Goal: Transaction & Acquisition: Purchase product/service

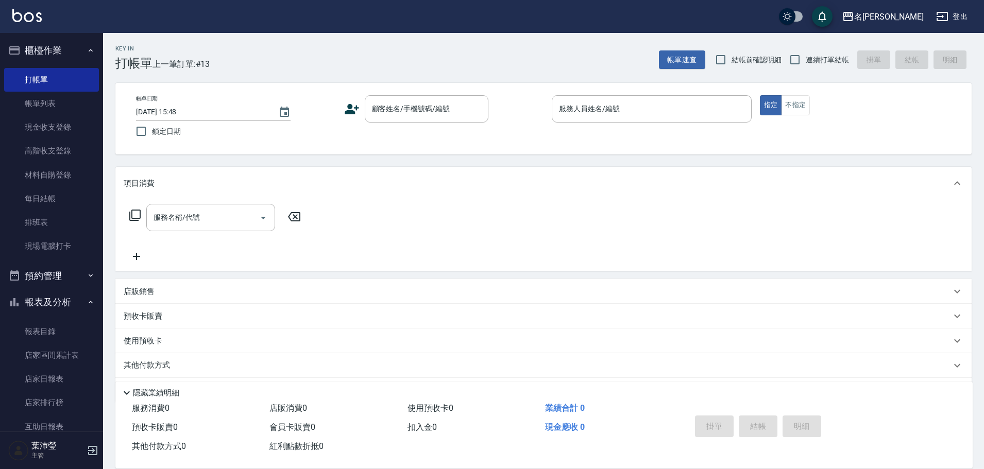
drag, startPoint x: 0, startPoint y: 124, endPoint x: 333, endPoint y: 156, distance: 334.3
click at [333, 156] on div "Key In 打帳單 上一筆訂單:#13 帳單速查 結帳前確認明細 連續打單結帳 掛單 結帳 明細 帳單日期 [DATE] 15:48 鎖定日期 顧客姓名/手…" at bounding box center [543, 267] width 881 height 469
click at [378, 110] on input "顧客姓名/手機號碼/編號" at bounding box center [418, 109] width 99 height 18
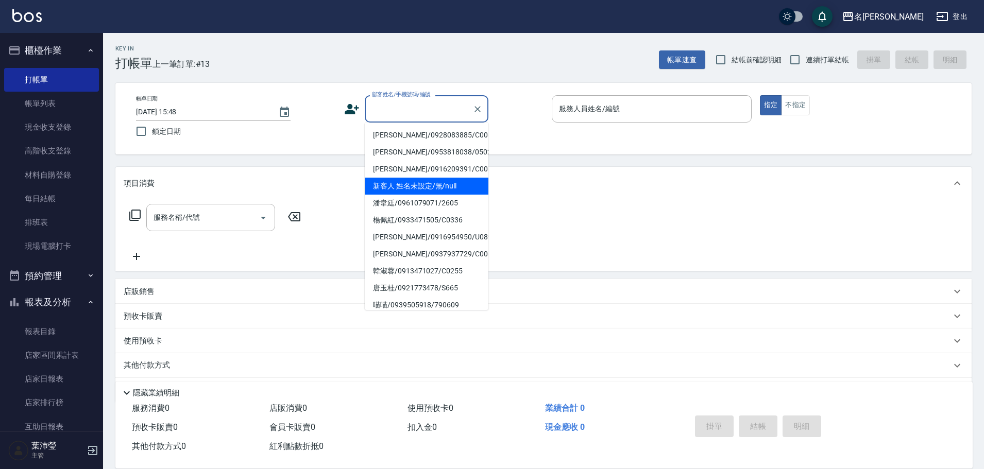
click at [437, 184] on li "新客人 姓名未設定/無/null" at bounding box center [427, 186] width 124 height 17
type input "新客人 姓名未設定/無/null"
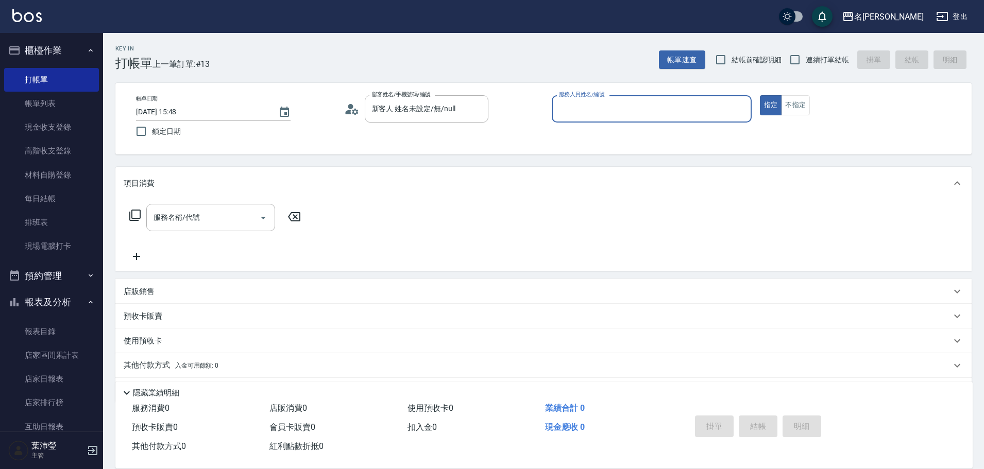
click at [582, 105] on input "服務人員姓名/編號" at bounding box center [651, 109] width 191 height 18
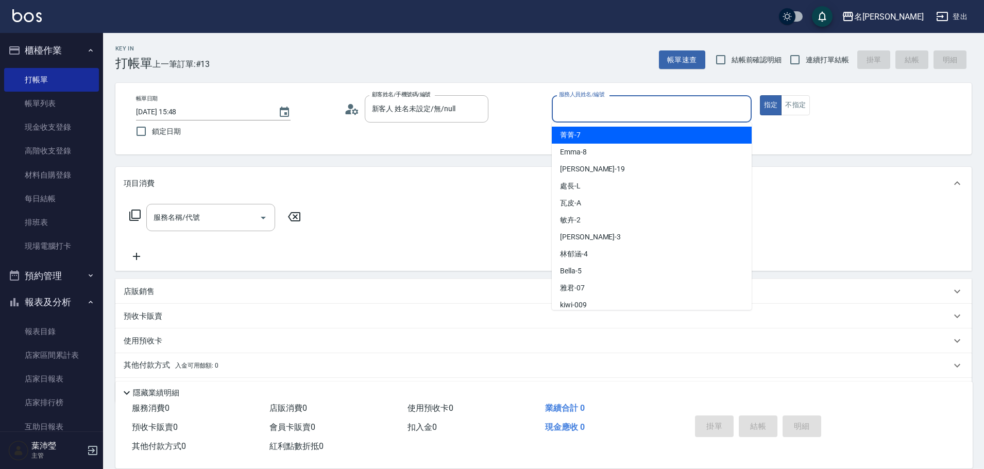
click at [582, 140] on div "菁菁 -7" at bounding box center [652, 135] width 200 height 17
type input "菁菁-7"
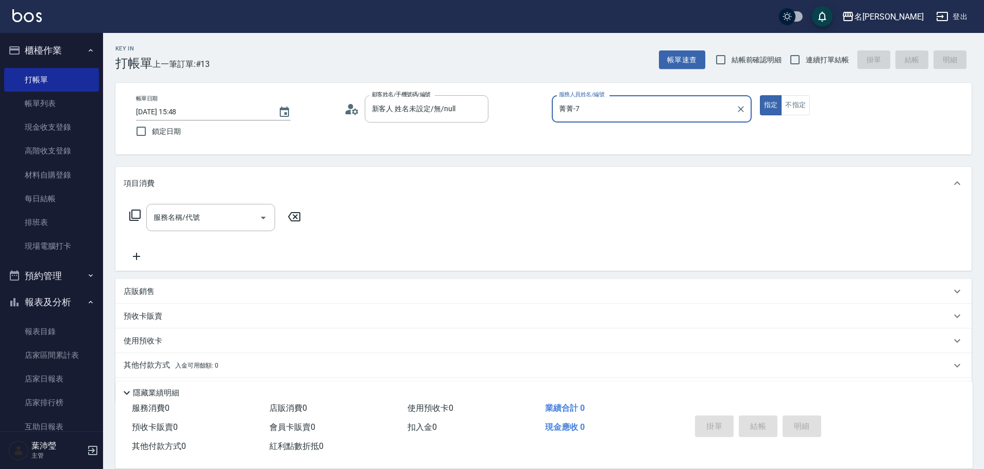
click at [136, 215] on icon at bounding box center [135, 215] width 12 height 12
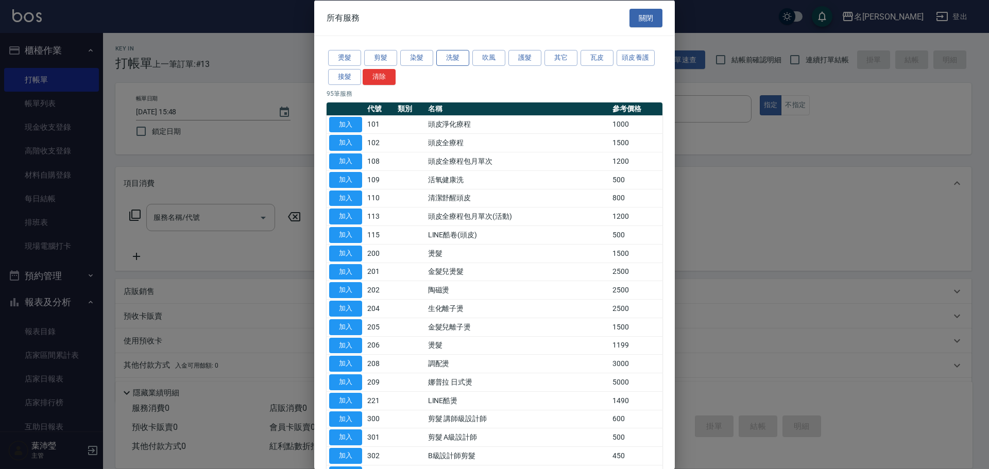
click at [446, 58] on button "洗髮" at bounding box center [452, 58] width 33 height 16
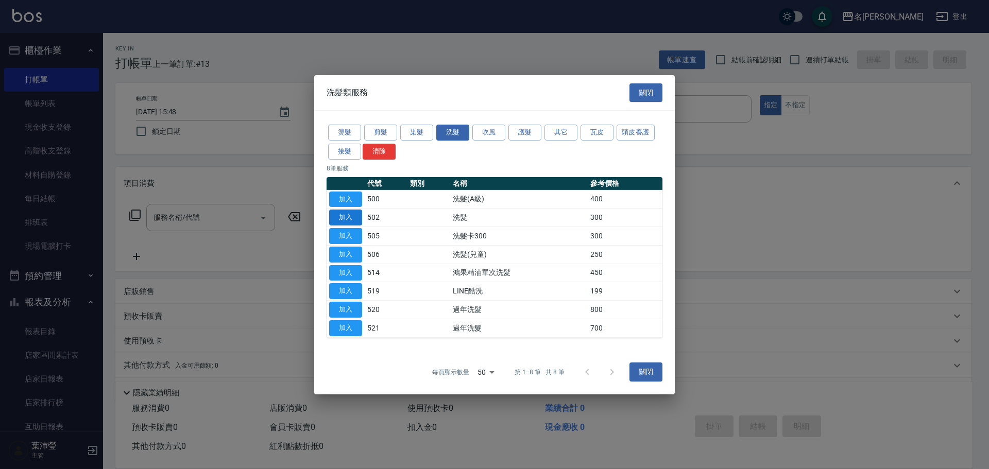
click at [344, 219] on button "加入" at bounding box center [345, 218] width 33 height 16
type input "洗髮(502)"
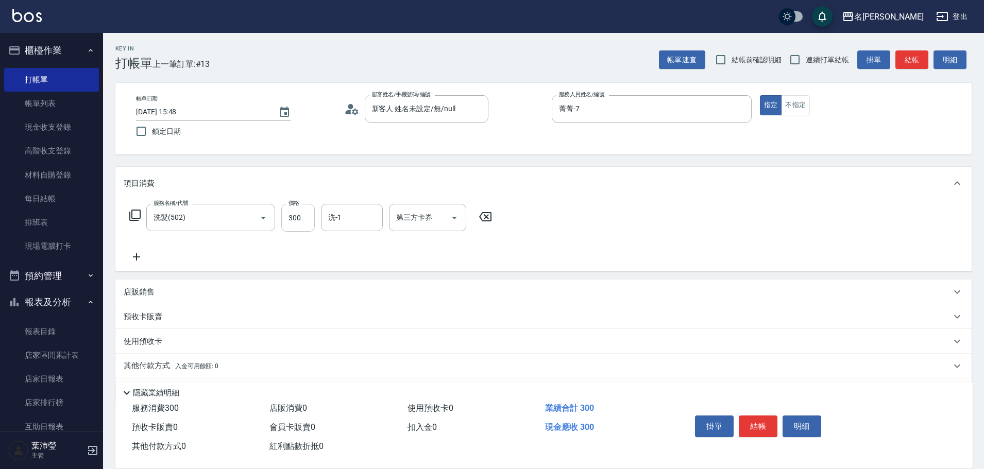
click at [309, 222] on input "300" at bounding box center [297, 218] width 33 height 28
type input "320"
click at [762, 425] on button "結帳" at bounding box center [758, 427] width 39 height 22
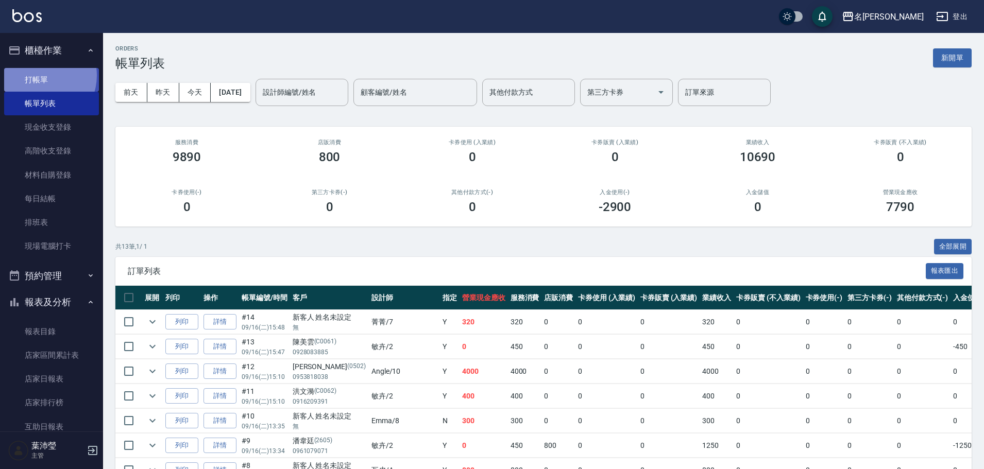
click at [39, 75] on link "打帳單" at bounding box center [51, 80] width 95 height 24
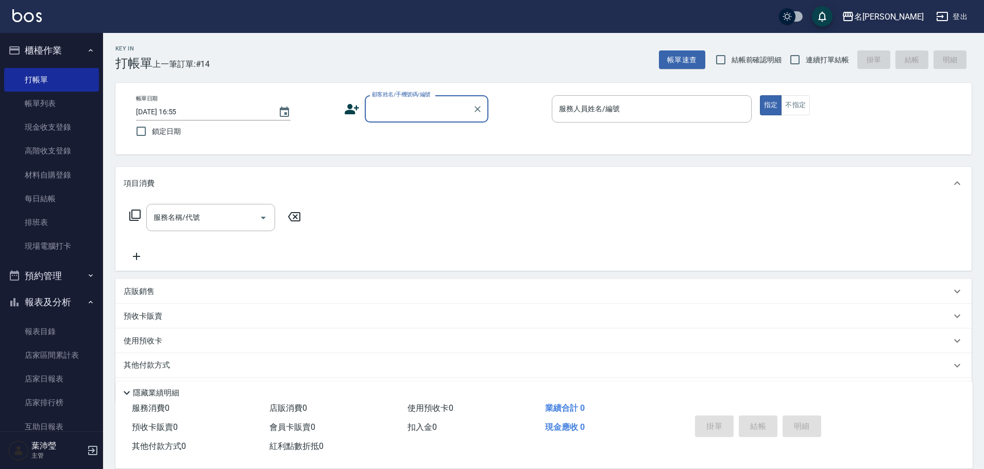
click at [416, 114] on input "顧客姓名/手機號碼/編號" at bounding box center [418, 109] width 99 height 18
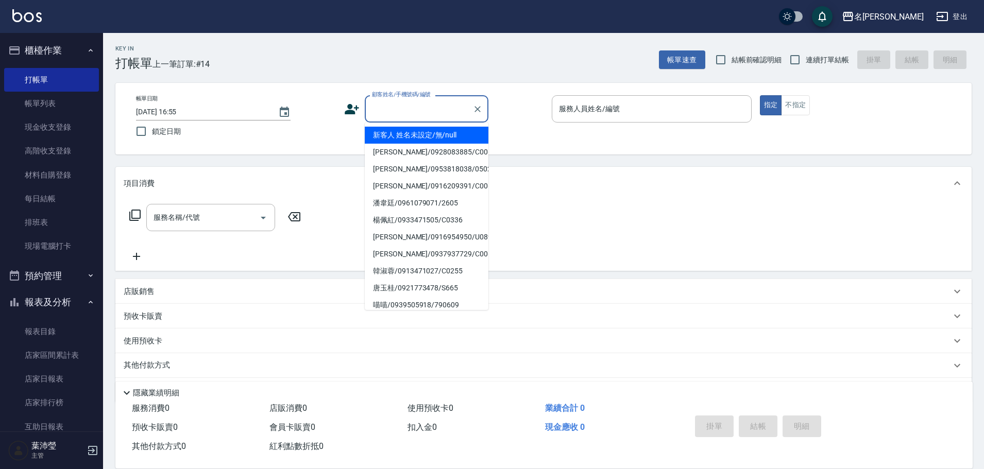
click at [415, 131] on li "新客人 姓名未設定/無/null" at bounding box center [427, 135] width 124 height 17
type input "新客人 姓名未設定/無/null"
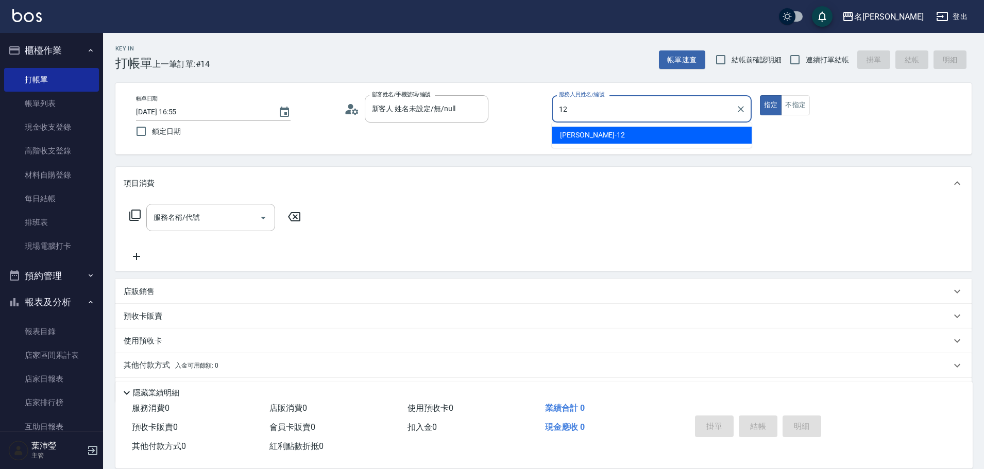
click at [582, 140] on span "[PERSON_NAME] -12" at bounding box center [592, 135] width 65 height 11
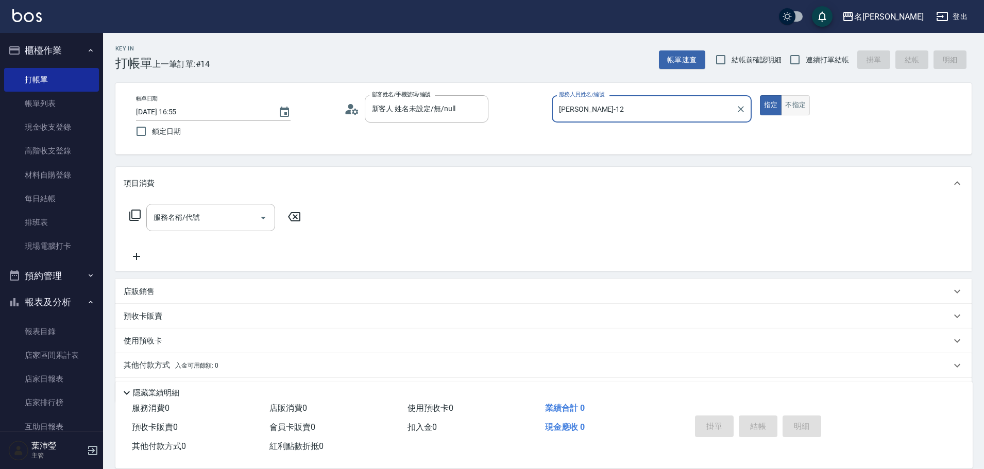
type input "[PERSON_NAME]-12"
click at [799, 112] on button "不指定" at bounding box center [795, 105] width 29 height 20
click at [140, 213] on icon at bounding box center [134, 215] width 11 height 11
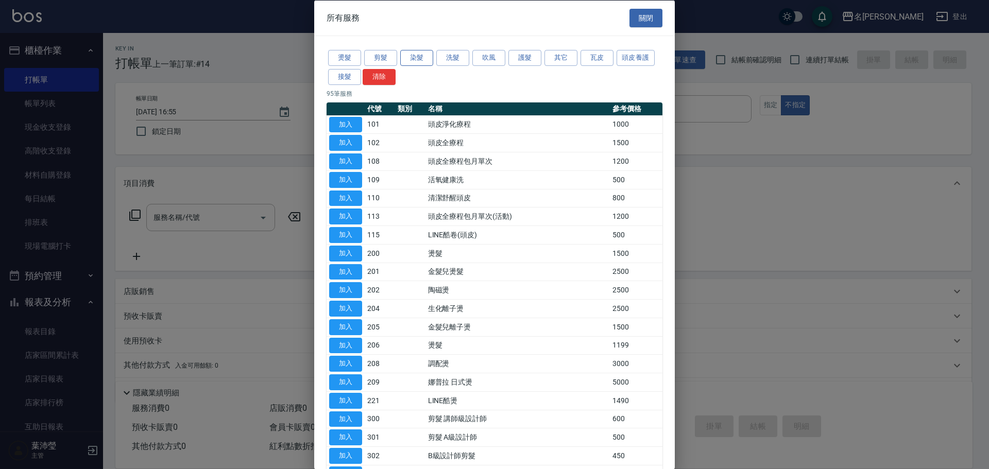
click at [416, 61] on button "染髮" at bounding box center [416, 58] width 33 height 16
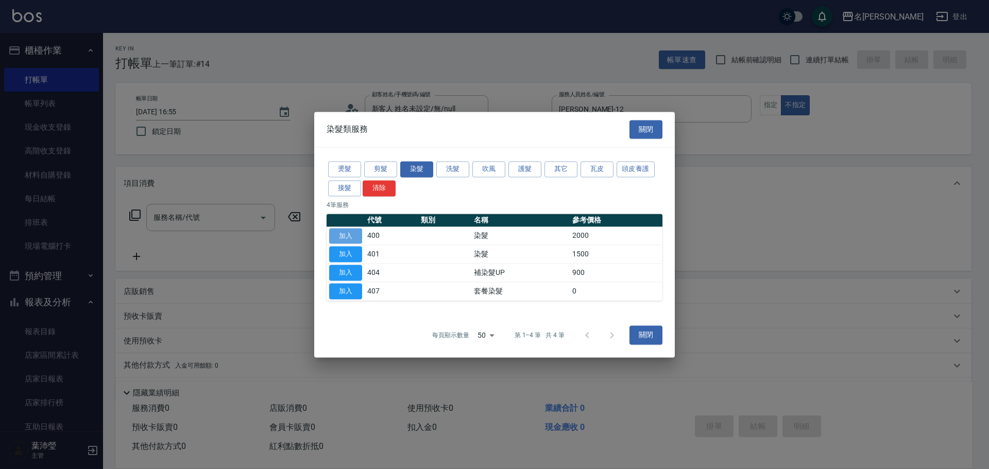
click at [354, 231] on button "加入" at bounding box center [345, 236] width 33 height 16
type input "染髮(400)"
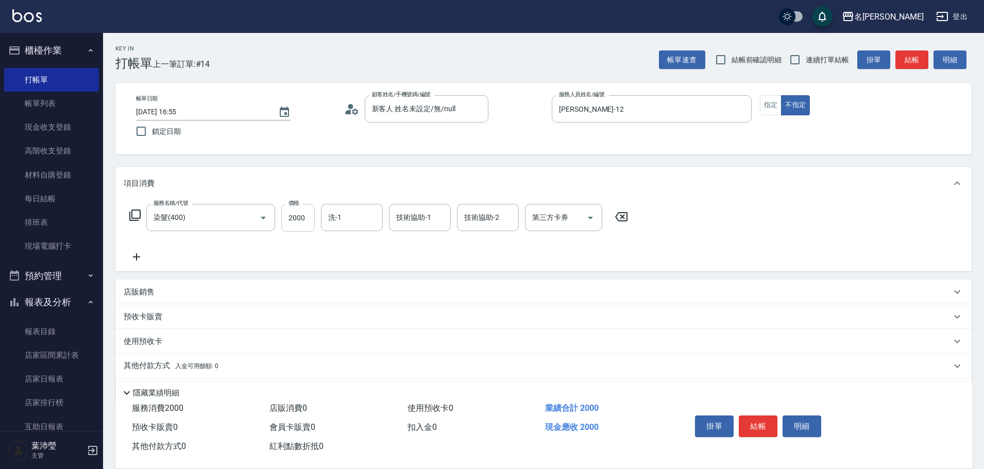
click at [302, 220] on input "2000" at bounding box center [297, 218] width 33 height 28
type input "1200"
click at [136, 216] on icon at bounding box center [135, 215] width 12 height 12
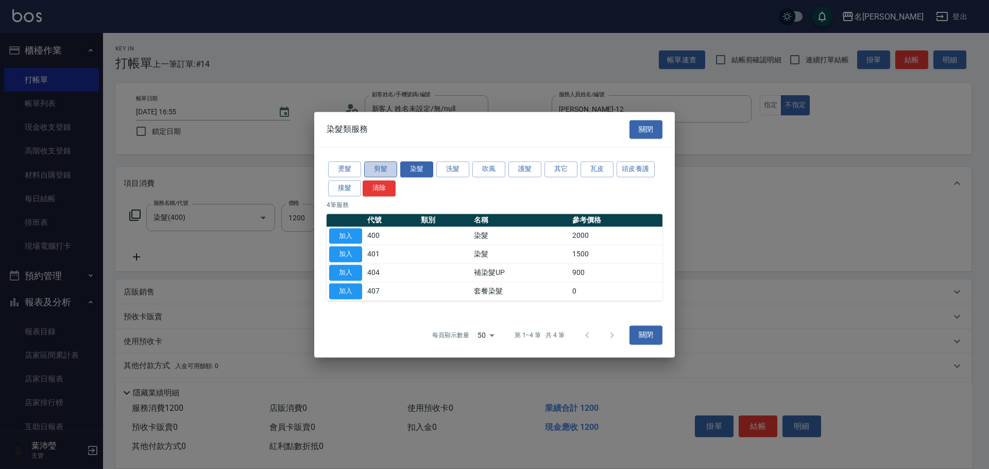
click at [383, 163] on button "剪髮" at bounding box center [380, 169] width 33 height 16
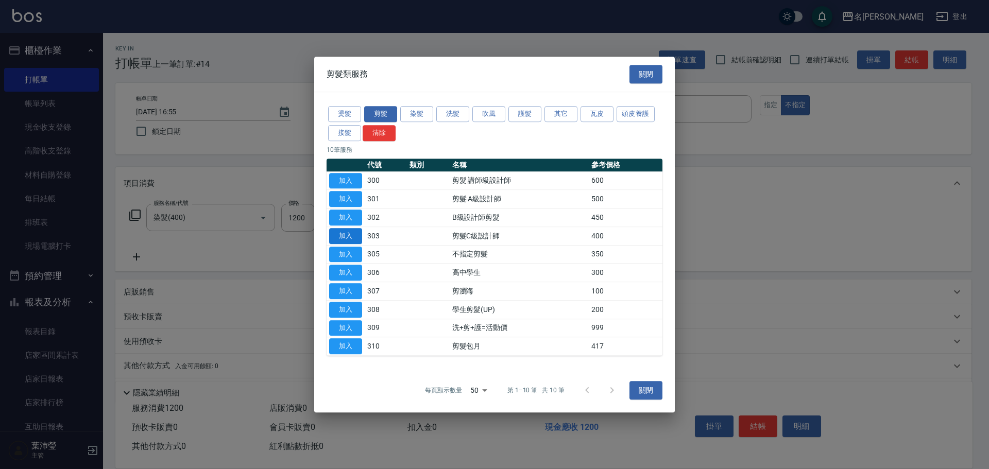
click at [358, 234] on button "加入" at bounding box center [345, 236] width 33 height 16
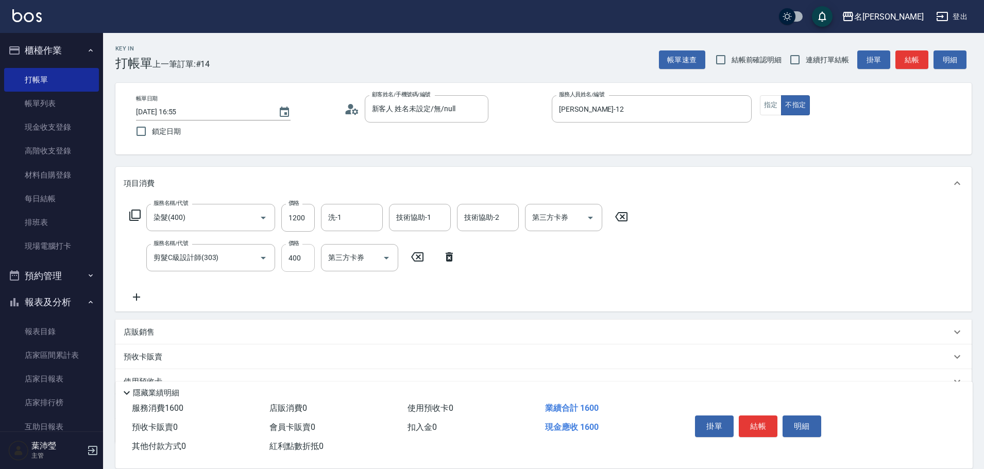
click at [306, 257] on input "400" at bounding box center [297, 258] width 33 height 28
type input "200"
click at [137, 216] on icon at bounding box center [135, 215] width 12 height 12
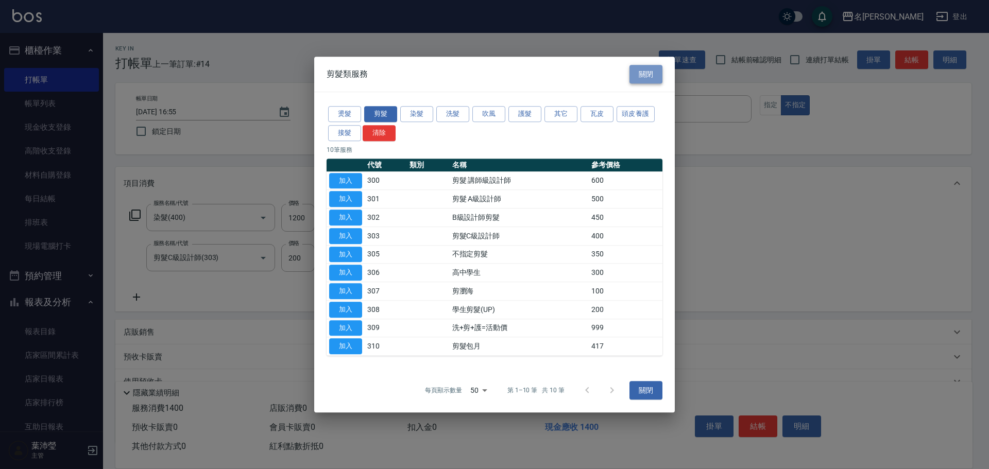
click at [647, 79] on button "關閉" at bounding box center [646, 74] width 33 height 19
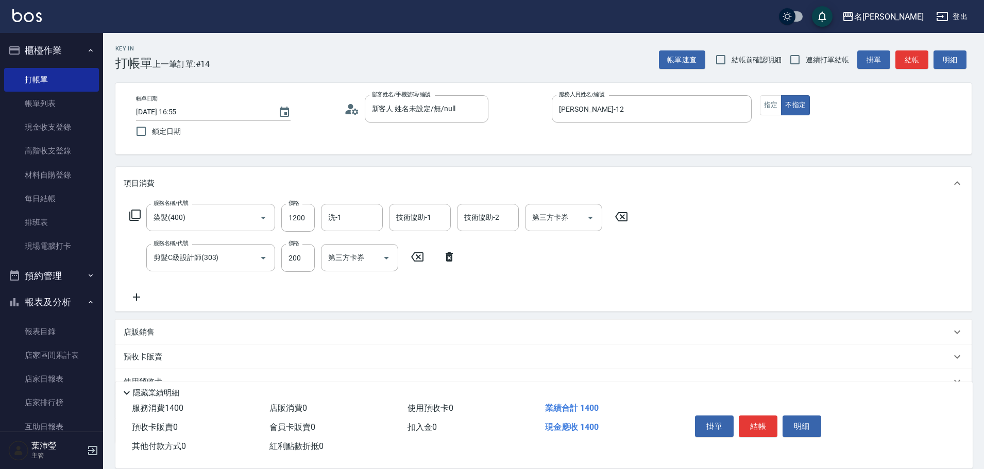
scroll to position [73, 0]
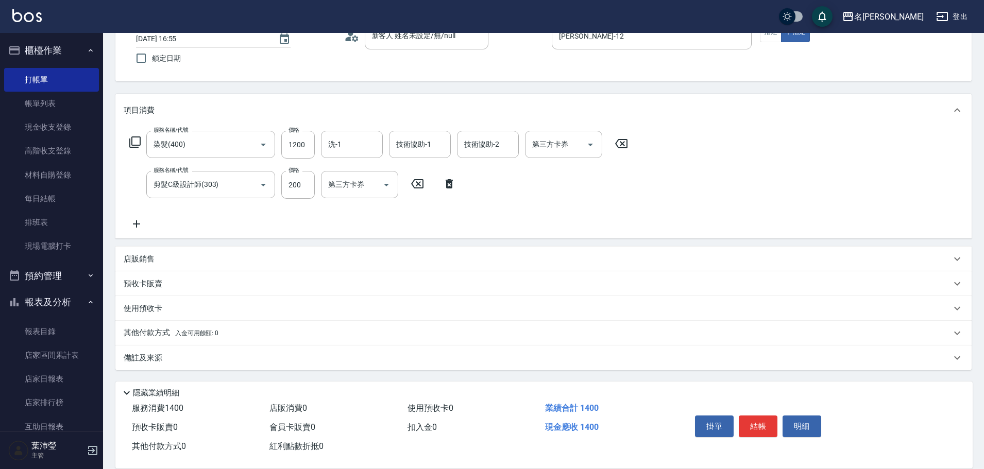
click at [166, 289] on div "預收卡販賣" at bounding box center [537, 284] width 827 height 11
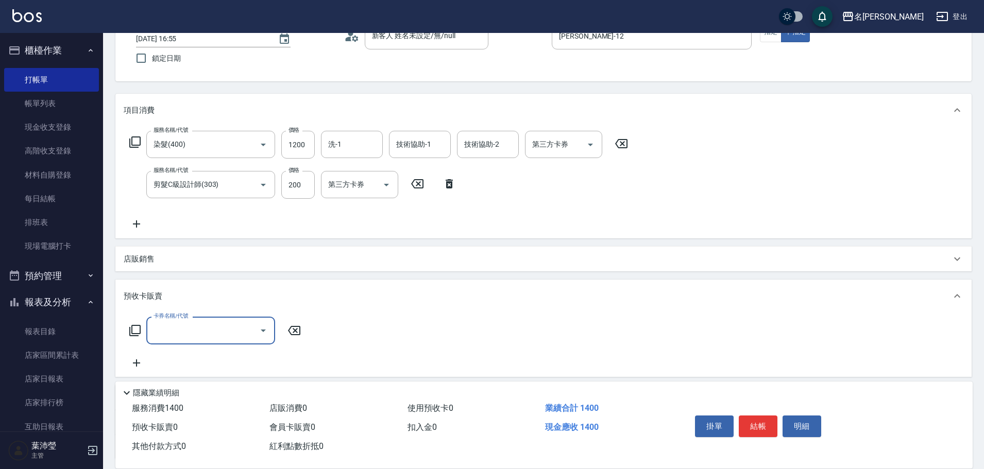
scroll to position [0, 0]
click at [137, 265] on div "店販銷售" at bounding box center [543, 259] width 856 height 25
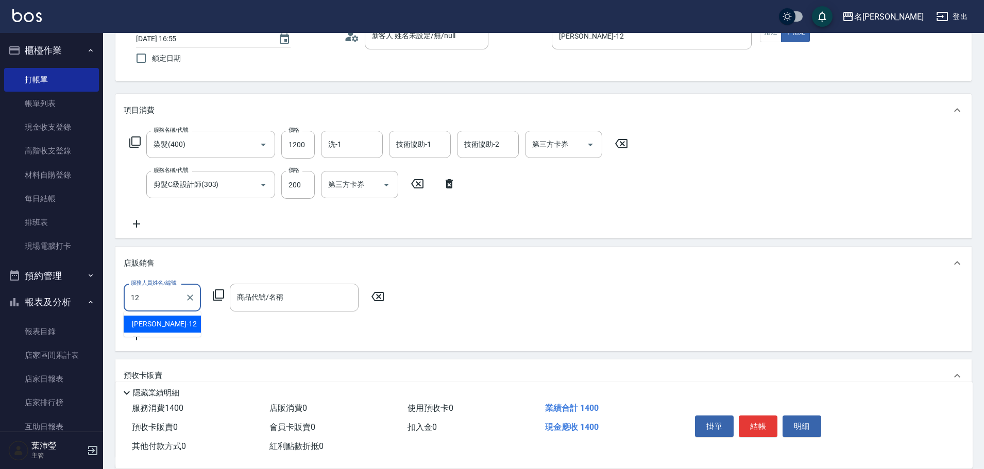
drag, startPoint x: 136, startPoint y: 325, endPoint x: 237, endPoint y: 321, distance: 101.6
click at [141, 325] on span "[PERSON_NAME] -12" at bounding box center [164, 324] width 65 height 11
type input "[PERSON_NAME]-12"
click at [224, 294] on icon at bounding box center [218, 295] width 11 height 11
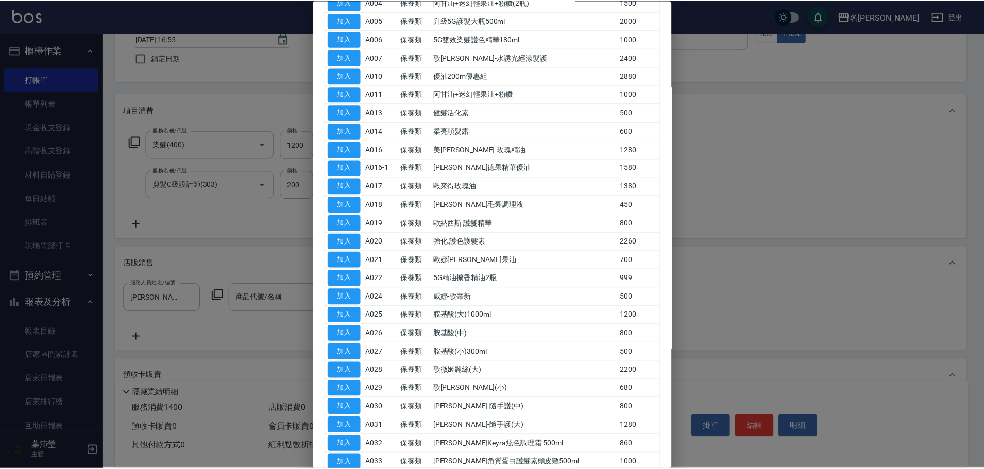
scroll to position [179, 0]
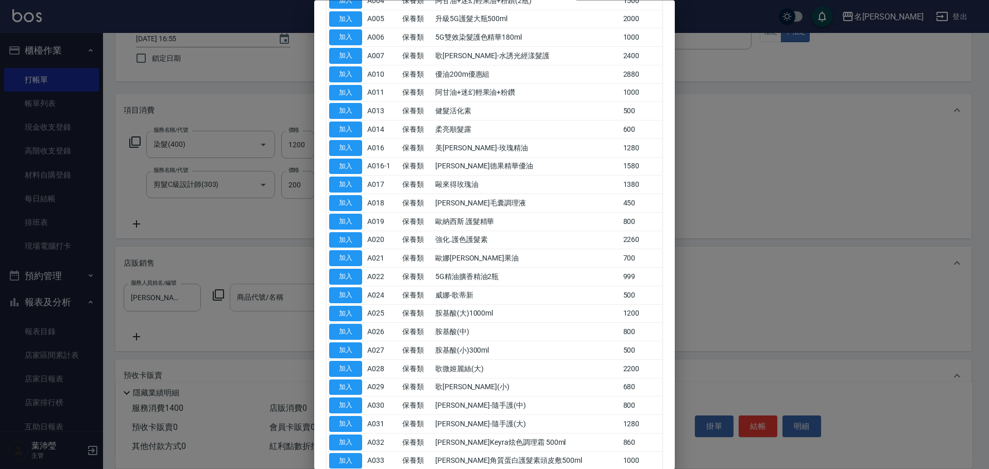
click at [336, 298] on button "加入" at bounding box center [345, 295] width 33 height 16
type input "威娜-歌蒂新"
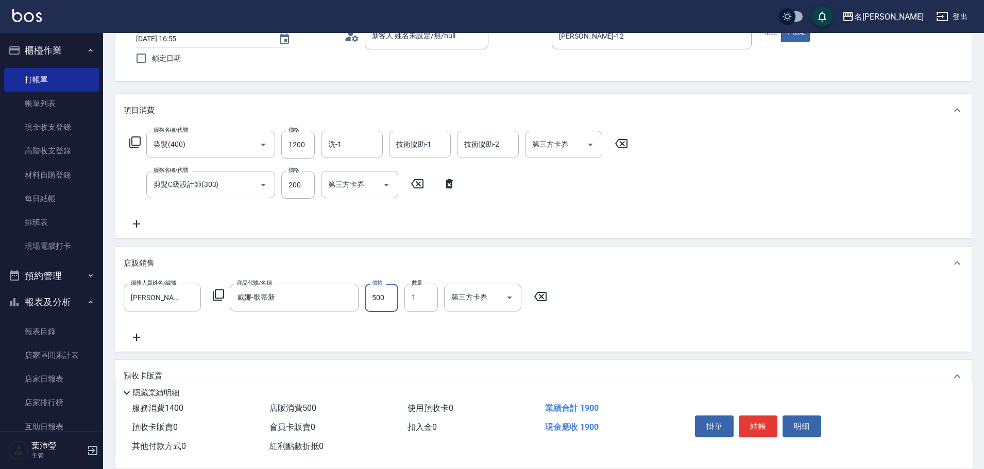
click at [370, 296] on input "500" at bounding box center [381, 298] width 33 height 28
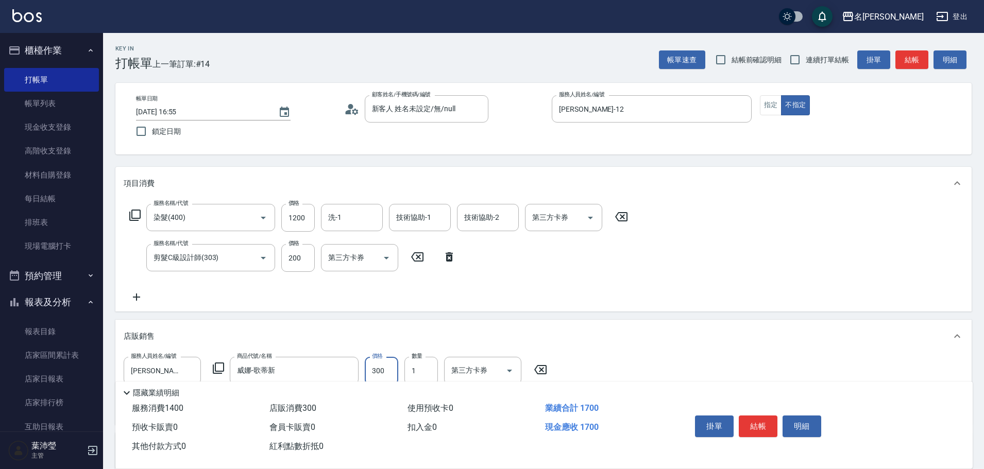
type input "300"
click at [131, 210] on icon at bounding box center [135, 215] width 12 height 12
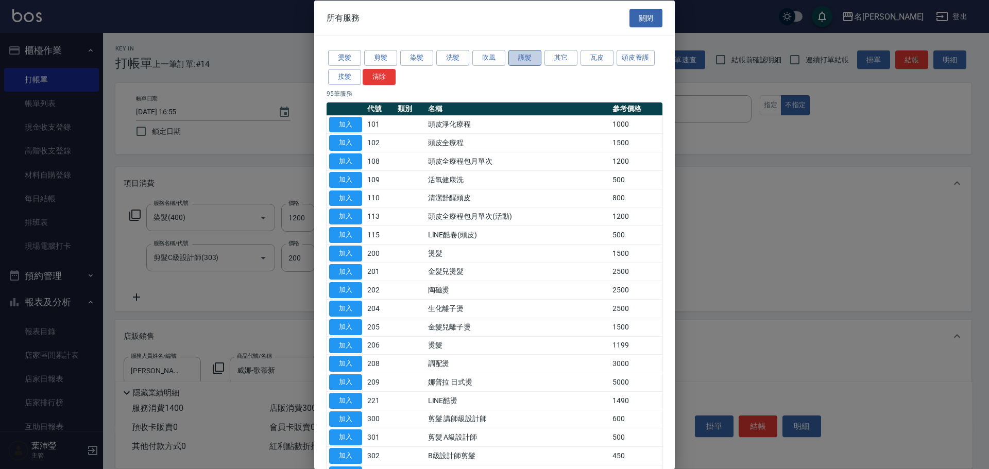
click at [533, 55] on button "護髮" at bounding box center [525, 58] width 33 height 16
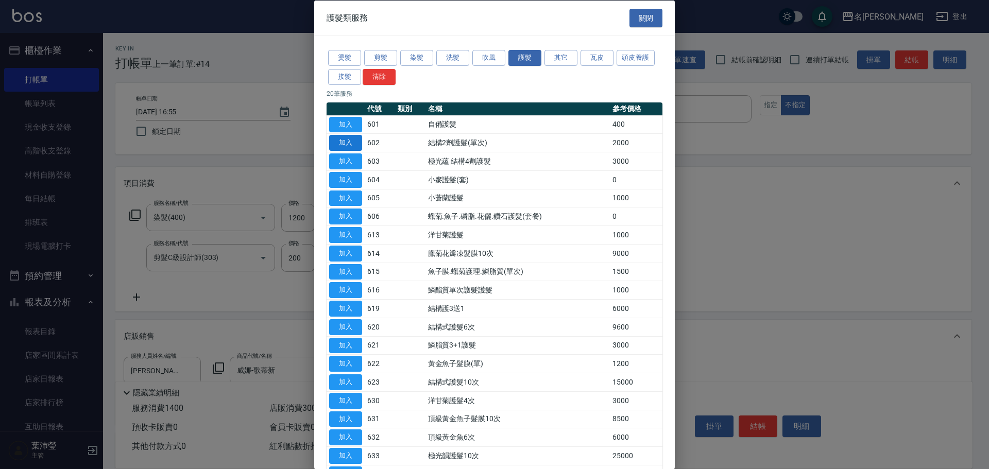
click at [354, 140] on button "加入" at bounding box center [345, 143] width 33 height 16
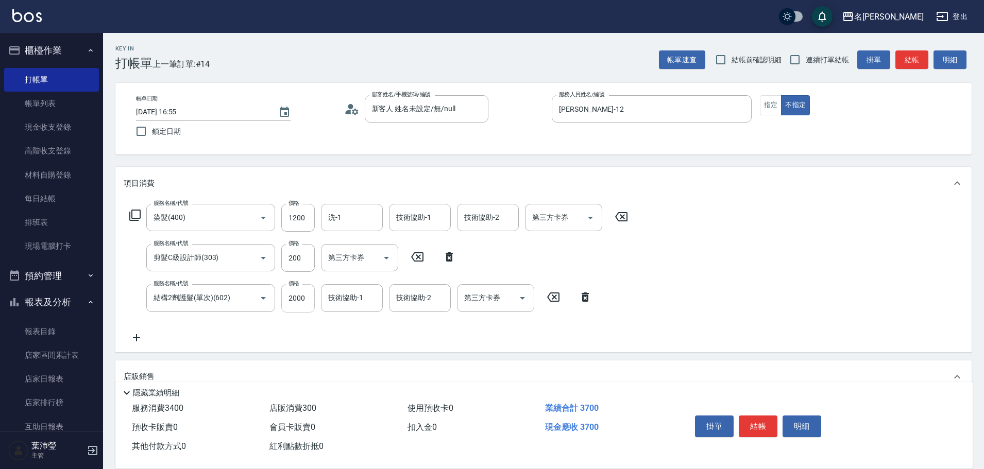
click at [300, 301] on input "2000" at bounding box center [297, 298] width 33 height 28
click at [309, 301] on input "2000" at bounding box center [297, 298] width 33 height 28
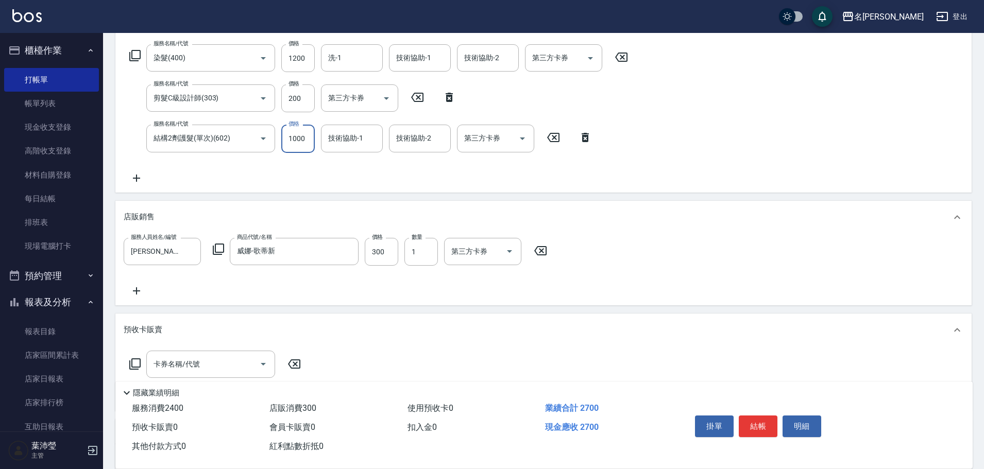
scroll to position [175, 0]
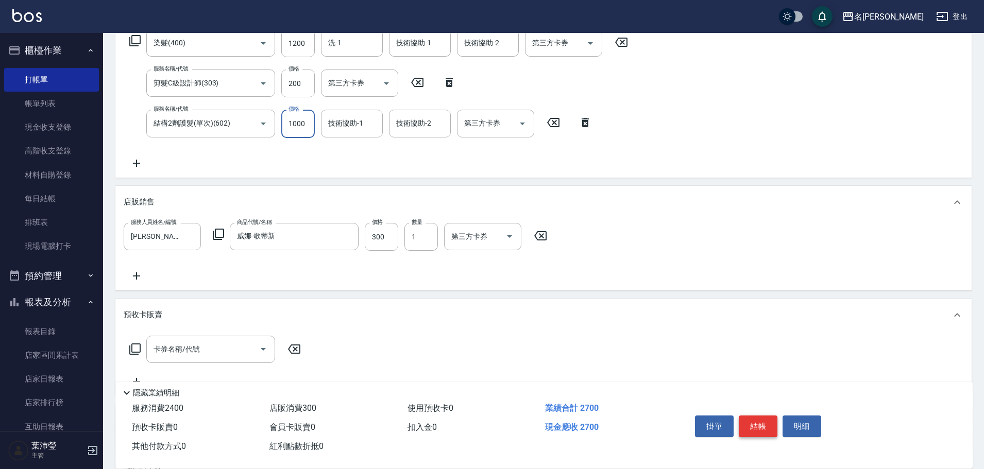
type input "1000"
click at [764, 424] on button "結帳" at bounding box center [758, 427] width 39 height 22
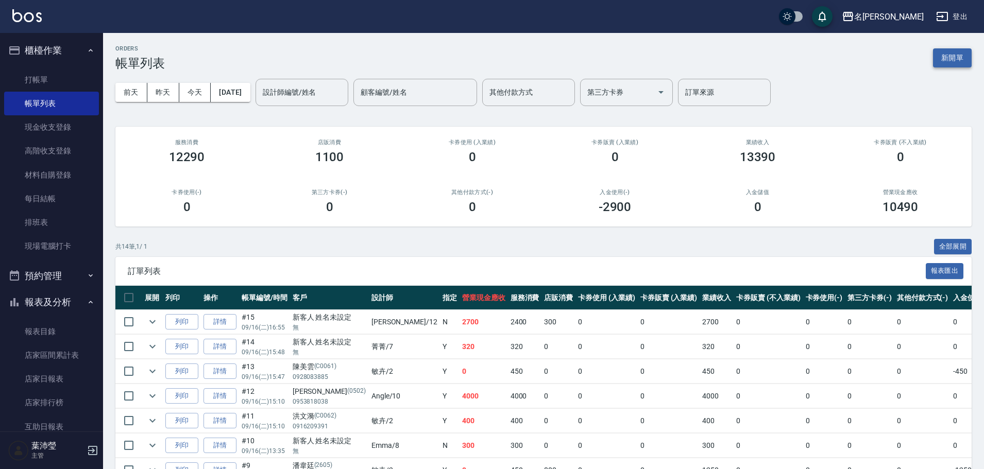
click at [942, 58] on button "新開單" at bounding box center [952, 57] width 39 height 19
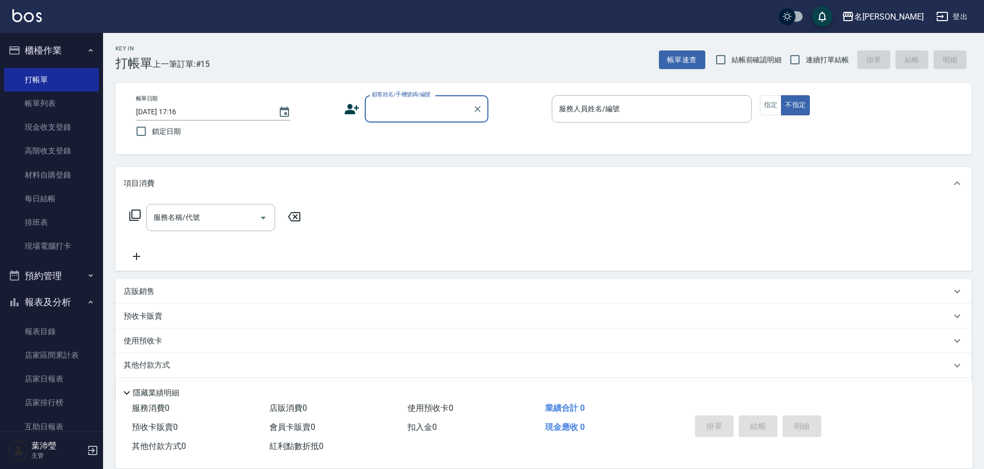
click at [417, 92] on label "顧客姓名/手機號碼/編號" at bounding box center [401, 95] width 59 height 8
click at [417, 100] on input "顧客姓名/手機號碼/編號" at bounding box center [418, 109] width 99 height 18
click at [418, 95] on label "顧客姓名/手機號碼/編號" at bounding box center [401, 95] width 59 height 8
click at [418, 100] on input "顧客姓名/手機號碼/編號" at bounding box center [418, 109] width 99 height 18
click at [418, 97] on label "顧客姓名/手機號碼/編號" at bounding box center [401, 95] width 59 height 8
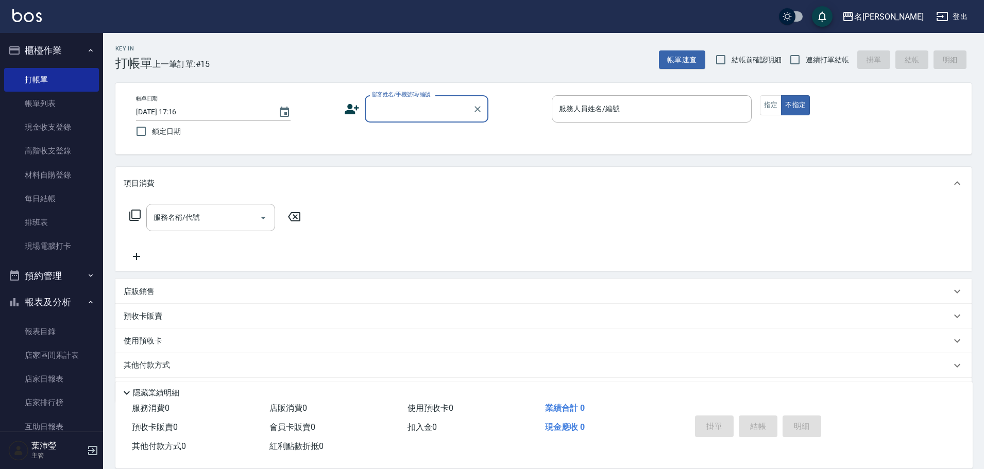
click at [418, 100] on input "顧客姓名/手機號碼/編號" at bounding box center [418, 109] width 99 height 18
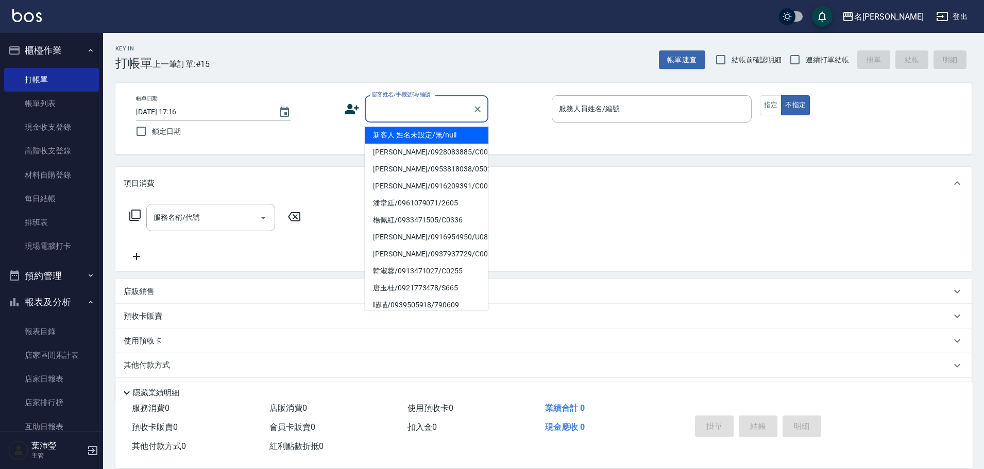
click at [419, 111] on input "顧客姓名/手機號碼/編號" at bounding box center [418, 109] width 99 height 18
click at [422, 138] on li "新客人 姓名未設定/無/null" at bounding box center [427, 135] width 124 height 17
type input "新客人 姓名未設定/無/null"
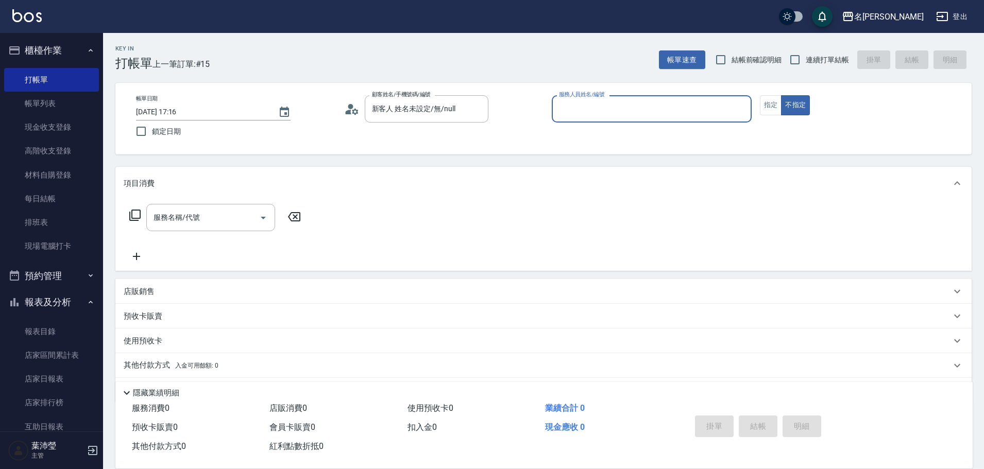
click at [635, 104] on input "服務人員姓名/編號" at bounding box center [651, 109] width 191 height 18
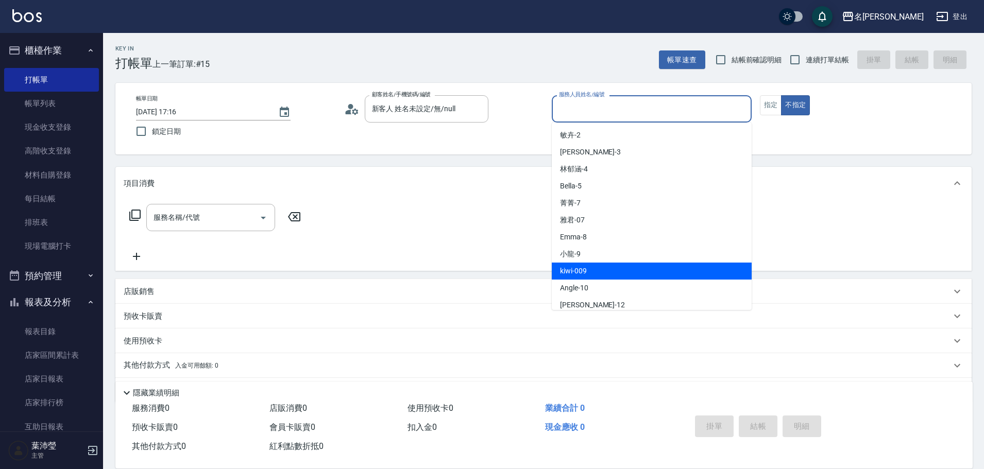
click at [617, 252] on div "小龍 -9" at bounding box center [652, 254] width 200 height 17
type input "小龍-9"
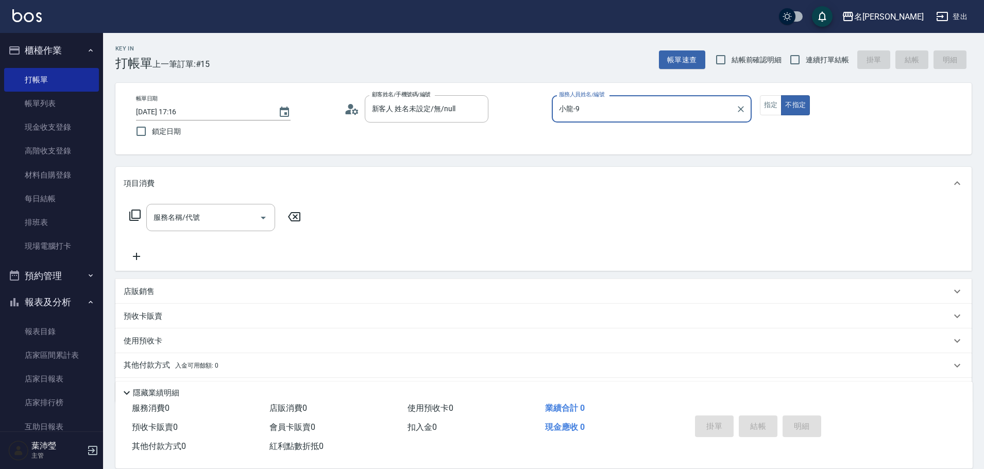
click at [135, 213] on icon at bounding box center [135, 215] width 12 height 12
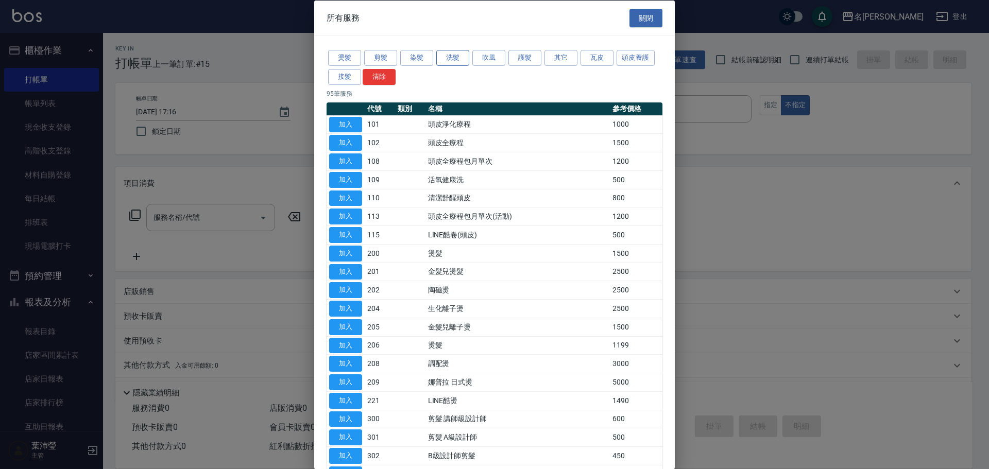
click at [448, 60] on button "洗髮" at bounding box center [452, 58] width 33 height 16
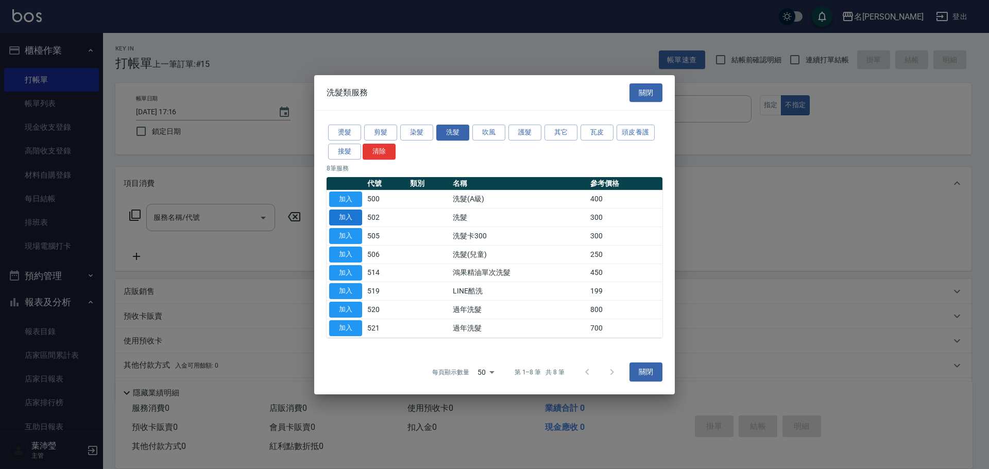
click at [356, 217] on button "加入" at bounding box center [345, 218] width 33 height 16
type input "洗髮(502)"
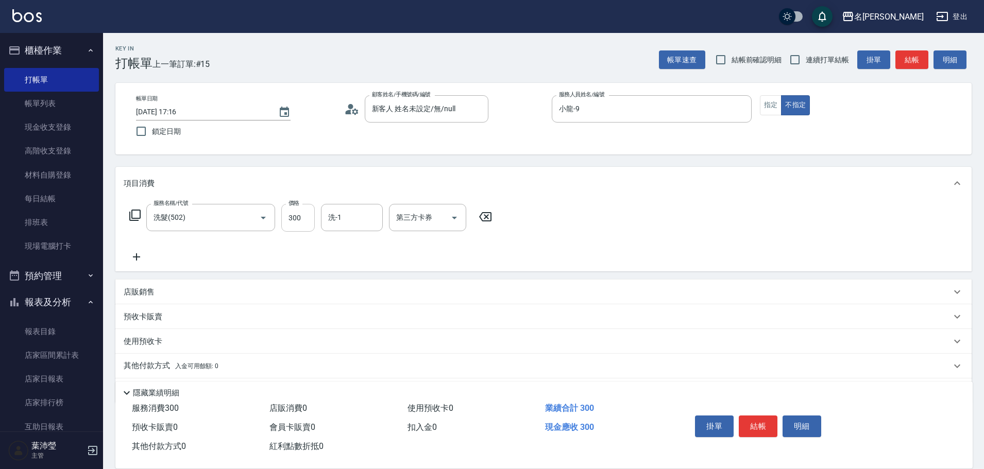
click at [301, 225] on input "300" at bounding box center [297, 218] width 33 height 28
type input "600"
click at [761, 416] on button "結帳" at bounding box center [758, 427] width 39 height 22
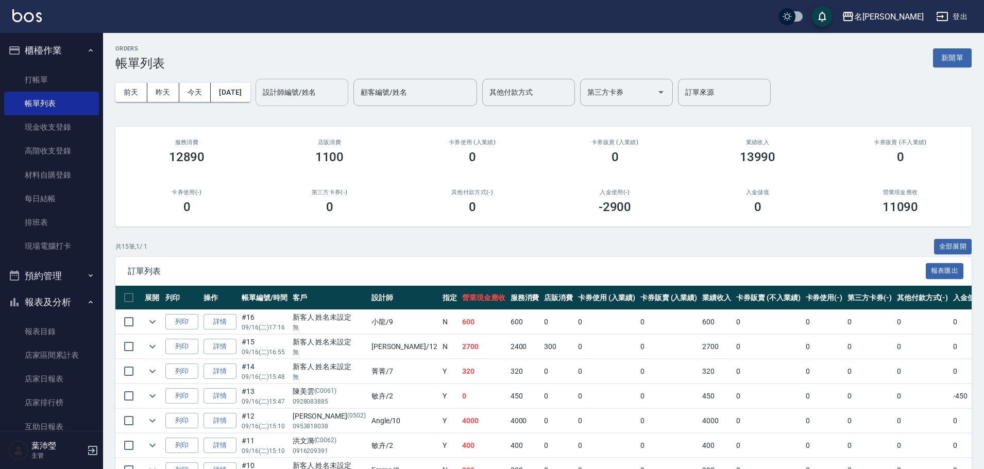
click at [321, 90] on input "設計師編號/姓名" at bounding box center [301, 92] width 83 height 18
click at [318, 112] on div "[PERSON_NAME] -12" at bounding box center [319, 118] width 93 height 17
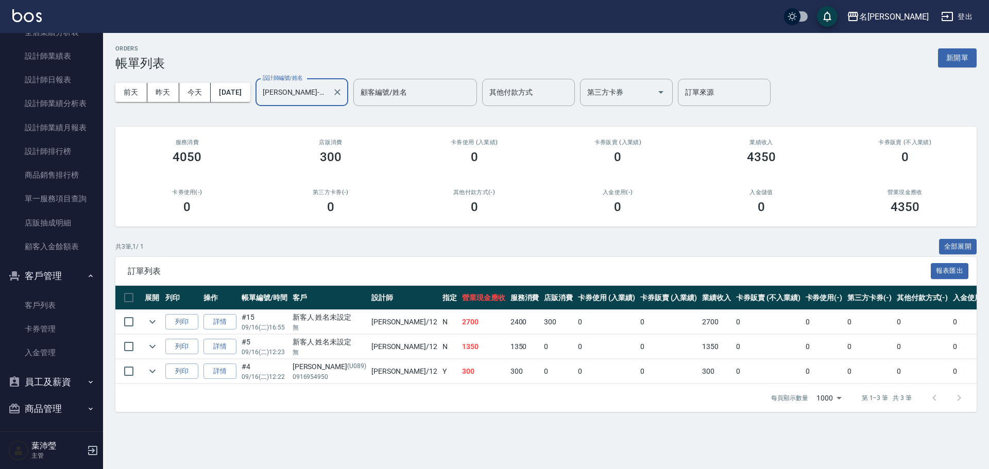
scroll to position [493, 0]
type input "[PERSON_NAME]-12"
click at [58, 145] on link "設計師排行榜" at bounding box center [51, 149] width 95 height 24
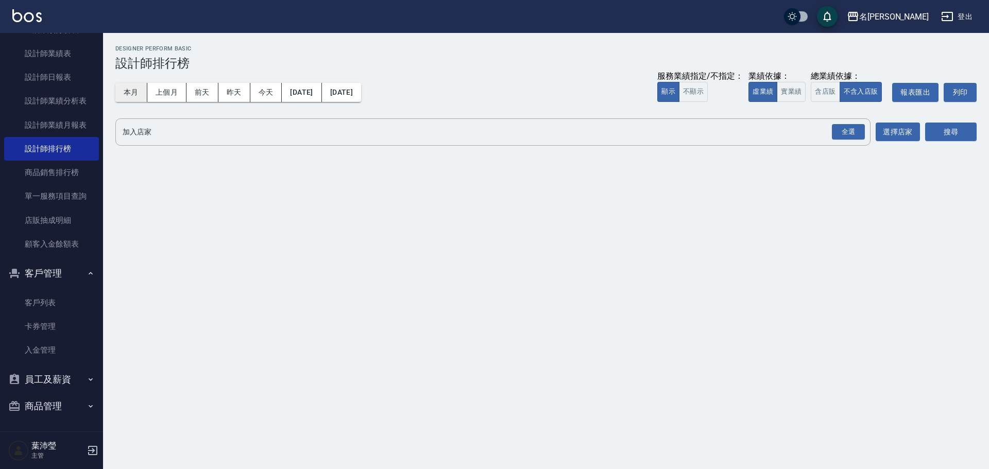
click at [130, 99] on button "本月" at bounding box center [131, 92] width 32 height 19
drag, startPoint x: 844, startPoint y: 126, endPoint x: 855, endPoint y: 129, distance: 10.8
click at [844, 126] on div "全選" at bounding box center [848, 132] width 33 height 16
click at [976, 138] on button "搜尋" at bounding box center [951, 132] width 52 height 19
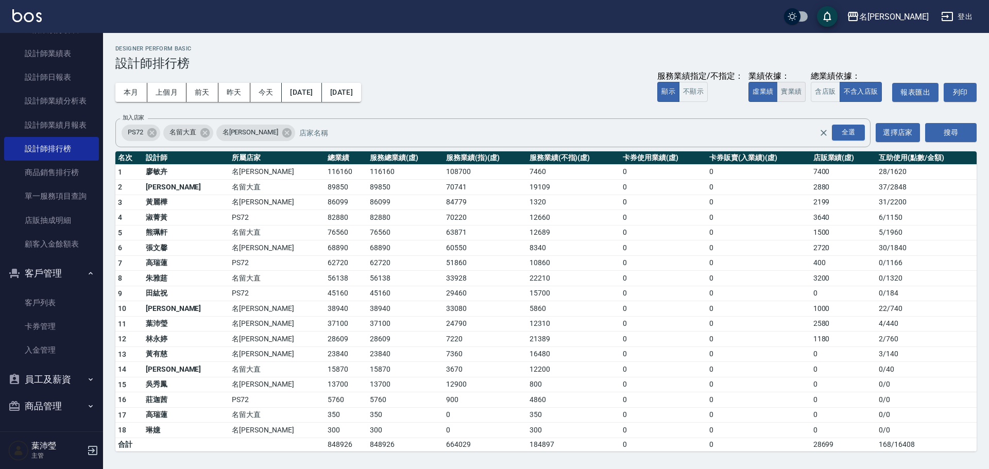
click at [797, 91] on button "實業績" at bounding box center [791, 92] width 29 height 20
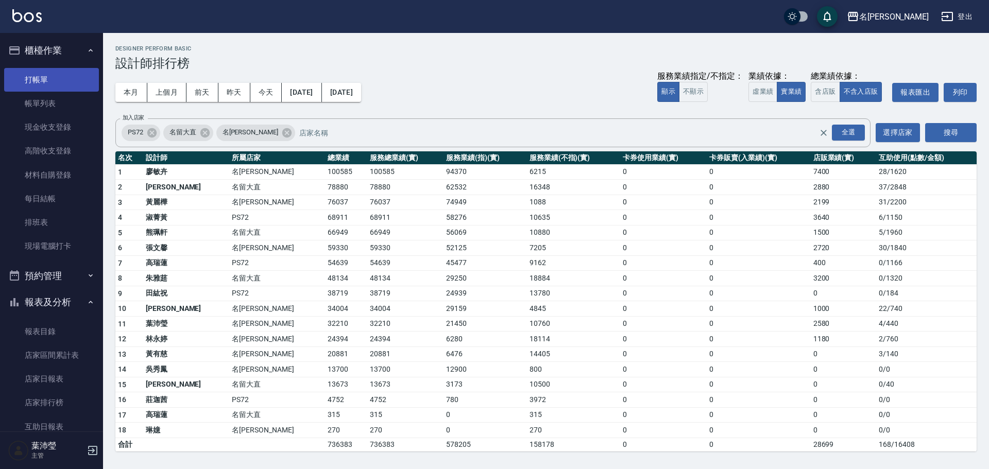
click at [27, 83] on link "打帳單" at bounding box center [51, 80] width 95 height 24
